Goal: Navigation & Orientation: Find specific page/section

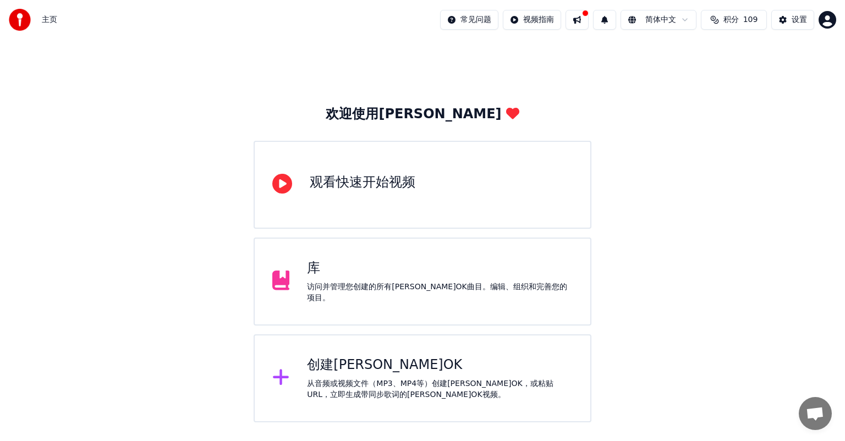
click at [472, 290] on div "访问并管理您创建的所有[PERSON_NAME]OK曲目。编辑、组织和完善您的项目。" at bounding box center [440, 293] width 266 height 22
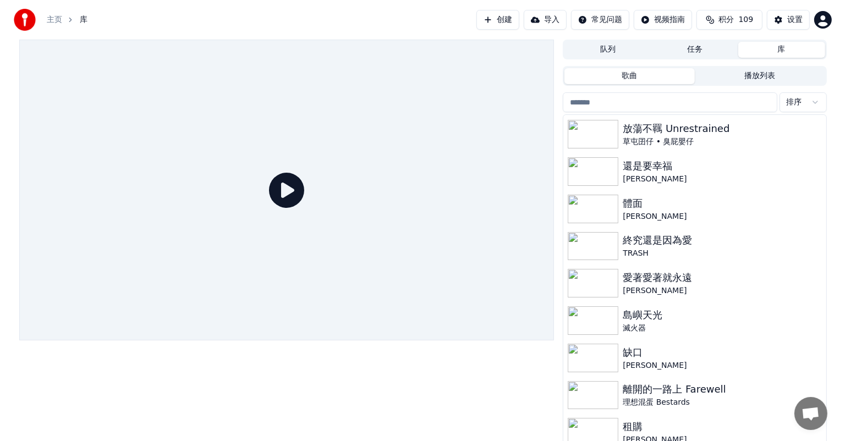
scroll to position [453, 0]
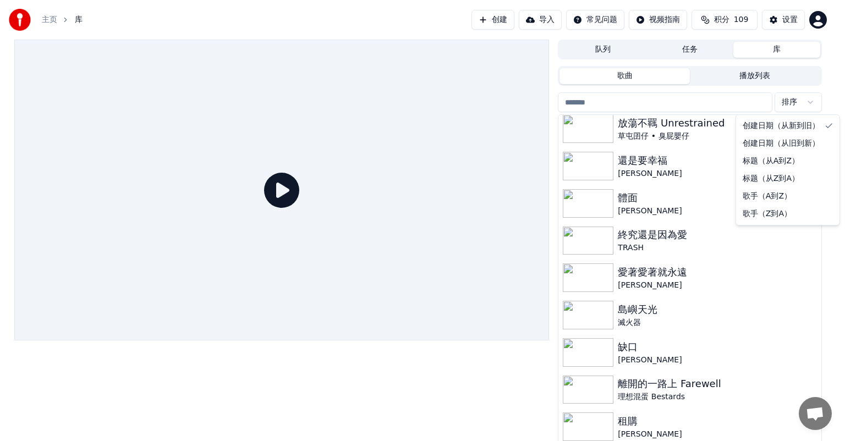
click at [815, 101] on html "主页 库 创建 导入 常见问题 视频指南 积分 109 设置 队列 任务 库 歌曲 播放列表 排序 Collage／萬千花蕊慈母悲哀 [PERSON_NAME…" at bounding box center [422, 220] width 845 height 441
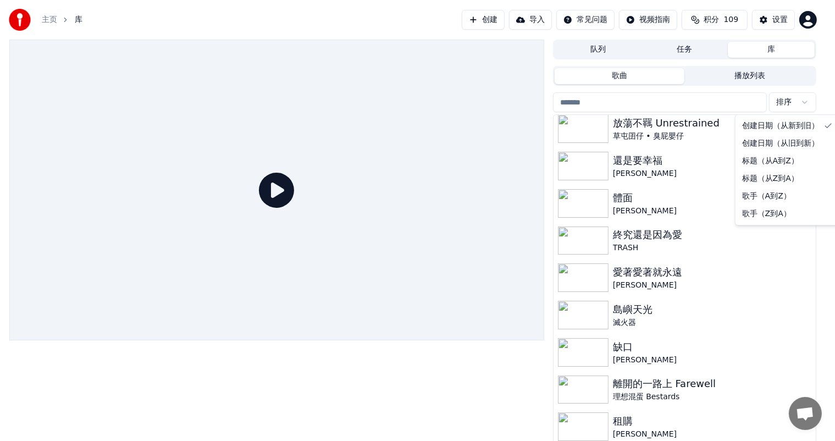
click at [827, 74] on html "主页 库 创建 导入 常见问题 视频指南 积分 109 设置 队列 任务 库 歌曲 播放列表 排序 Collage／萬千花蕊慈母悲哀 [PERSON_NAME…" at bounding box center [417, 220] width 835 height 441
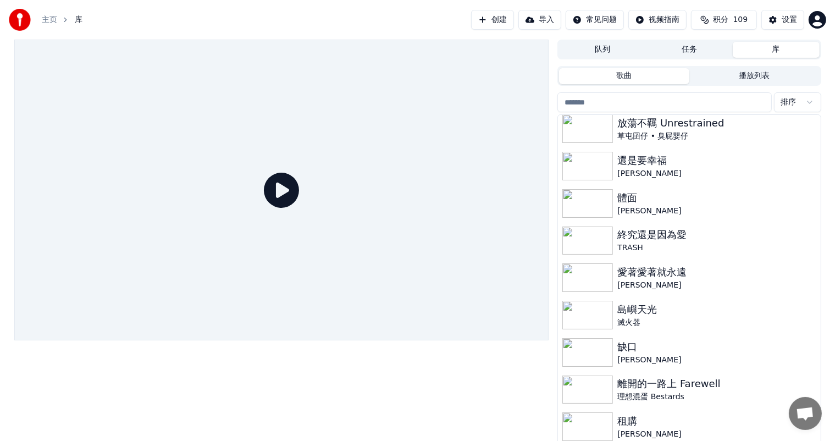
click at [749, 74] on button "播放列表" at bounding box center [755, 76] width 130 height 16
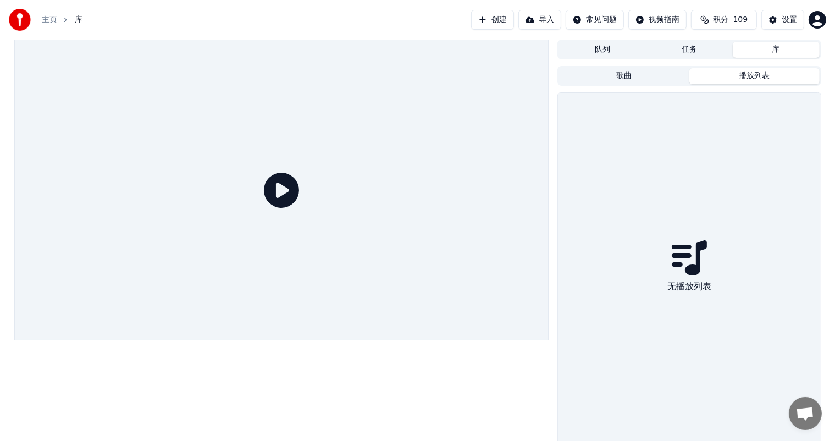
click at [719, 273] on div "无播放列表" at bounding box center [689, 269] width 262 height 352
click at [703, 316] on div "无播放列表" at bounding box center [689, 269] width 262 height 352
click at [639, 80] on button "歌曲" at bounding box center [624, 76] width 130 height 16
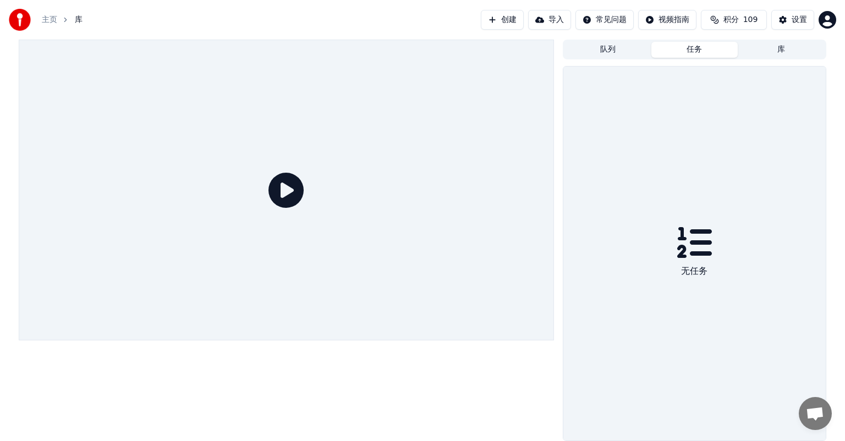
click at [692, 49] on button "任务" at bounding box center [694, 50] width 87 height 16
click at [600, 44] on button "队列" at bounding box center [607, 50] width 87 height 16
click at [681, 49] on button "任务" at bounding box center [694, 50] width 87 height 16
